Goal: Browse casually: Explore the website without a specific task or goal

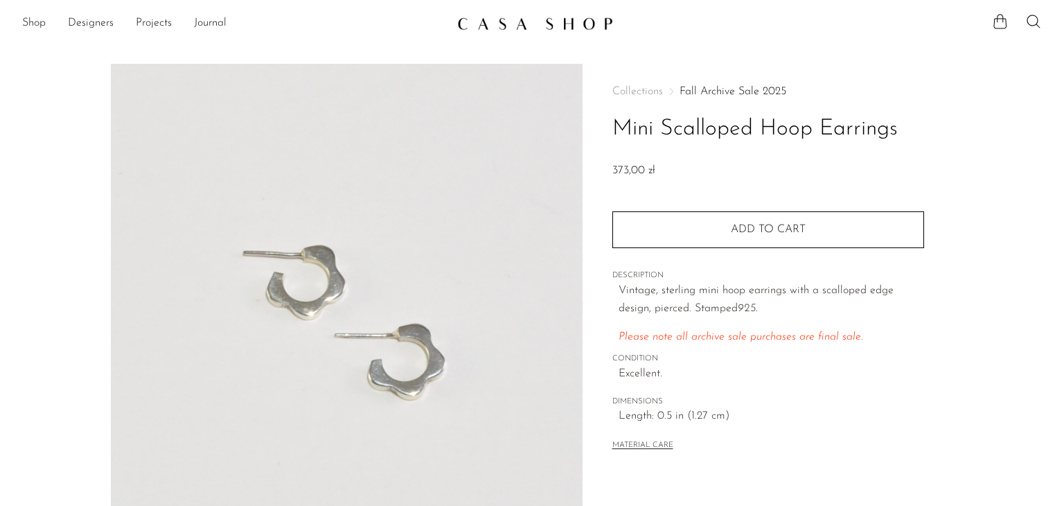
scroll to position [222, 0]
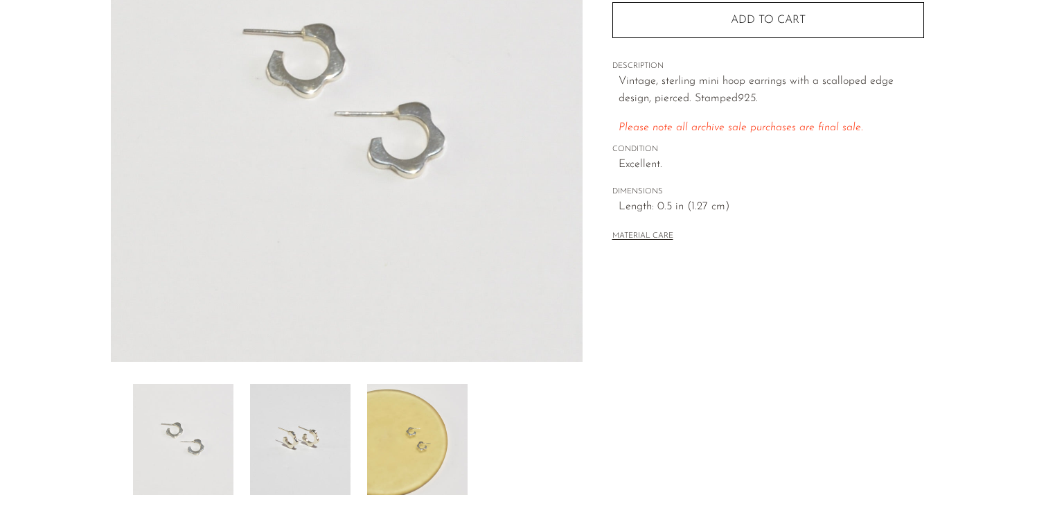
click at [299, 421] on img at bounding box center [300, 439] width 100 height 111
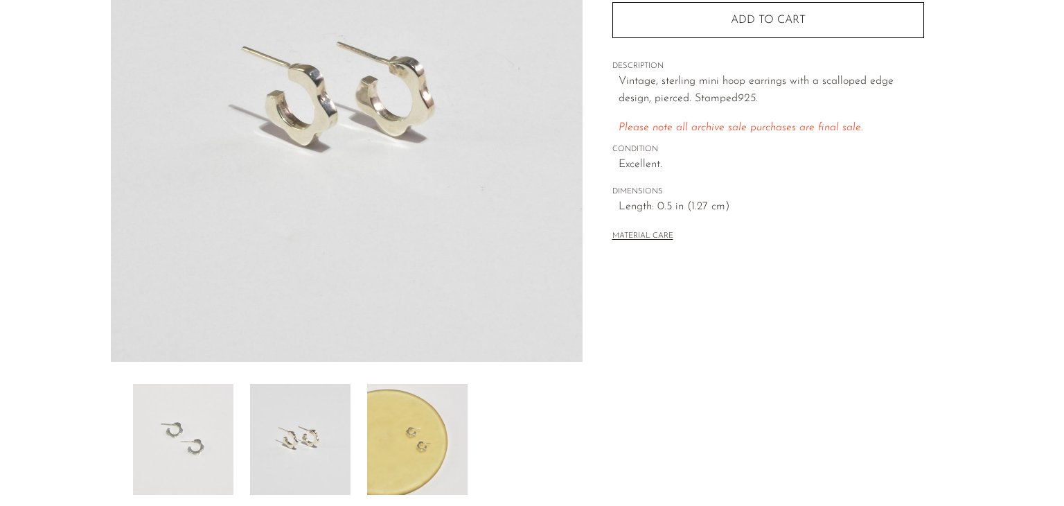
click at [418, 410] on img at bounding box center [417, 439] width 100 height 111
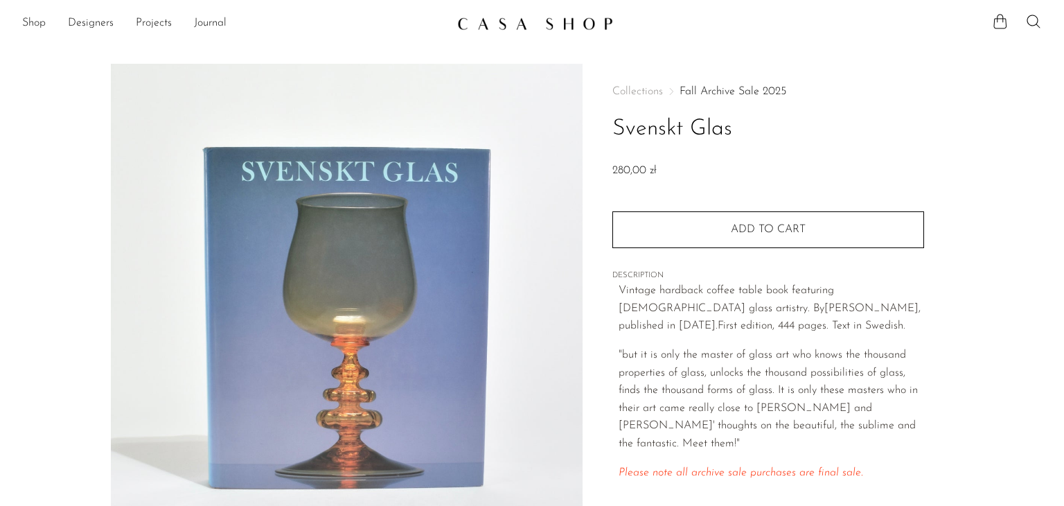
scroll to position [222, 0]
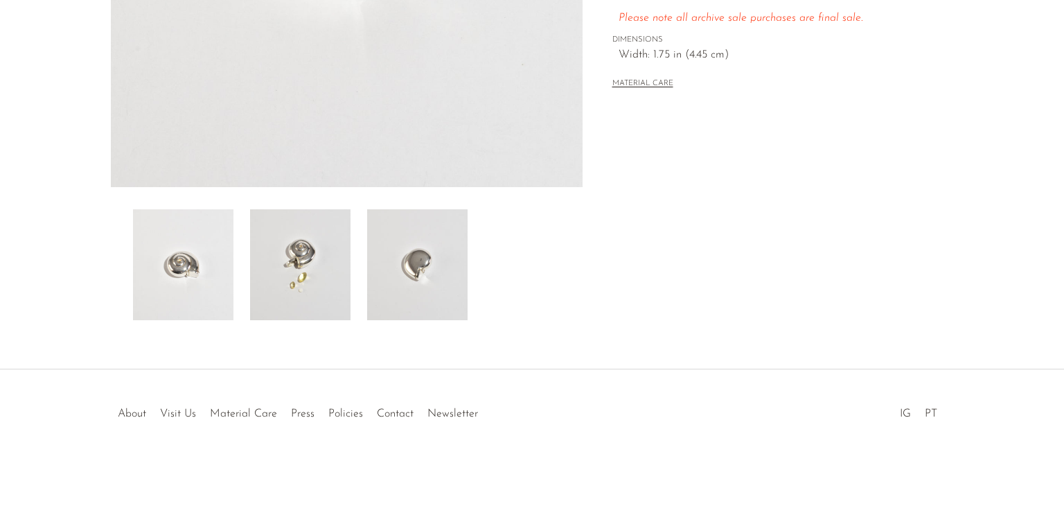
scroll to position [396, 0]
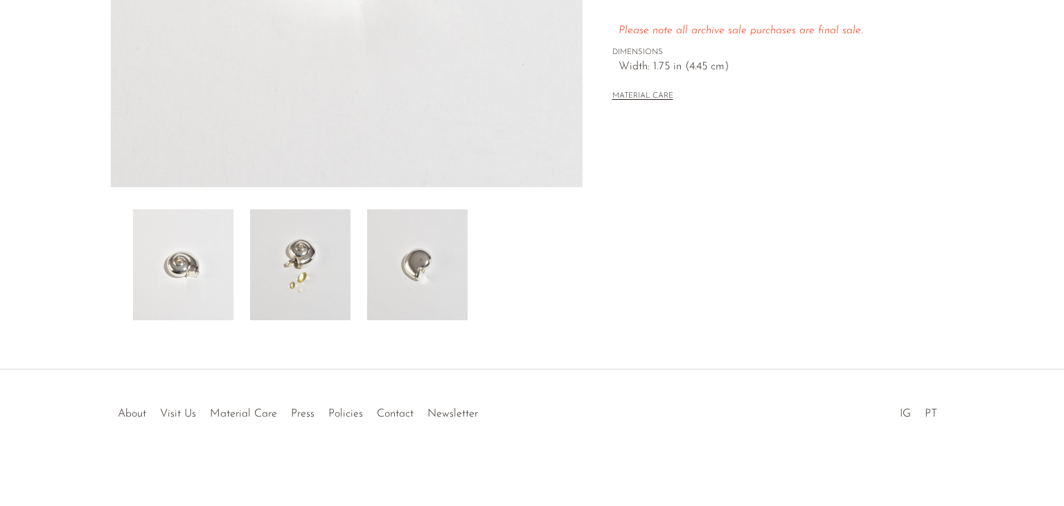
click at [328, 247] on img at bounding box center [300, 264] width 100 height 111
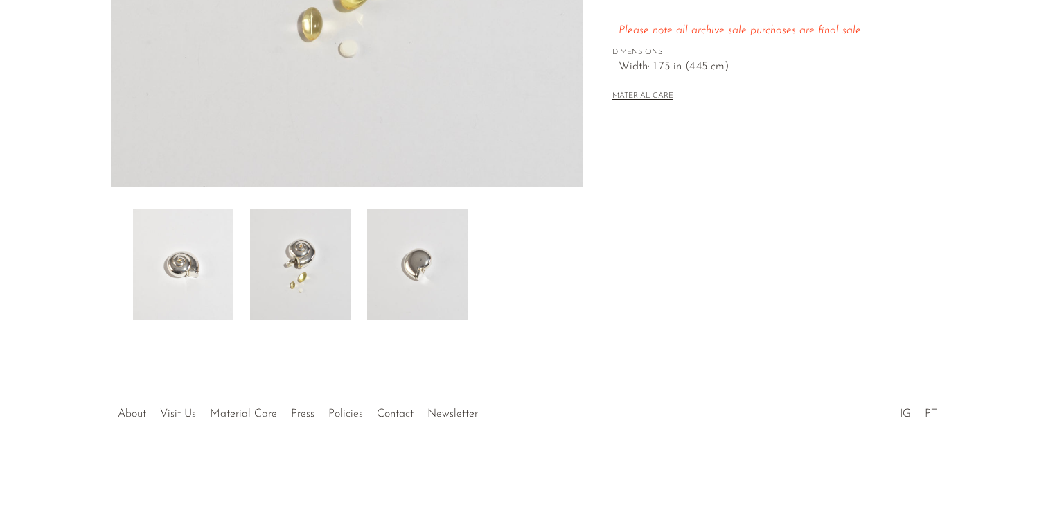
click at [437, 231] on img at bounding box center [417, 264] width 100 height 111
